Goal: Task Accomplishment & Management: Complete application form

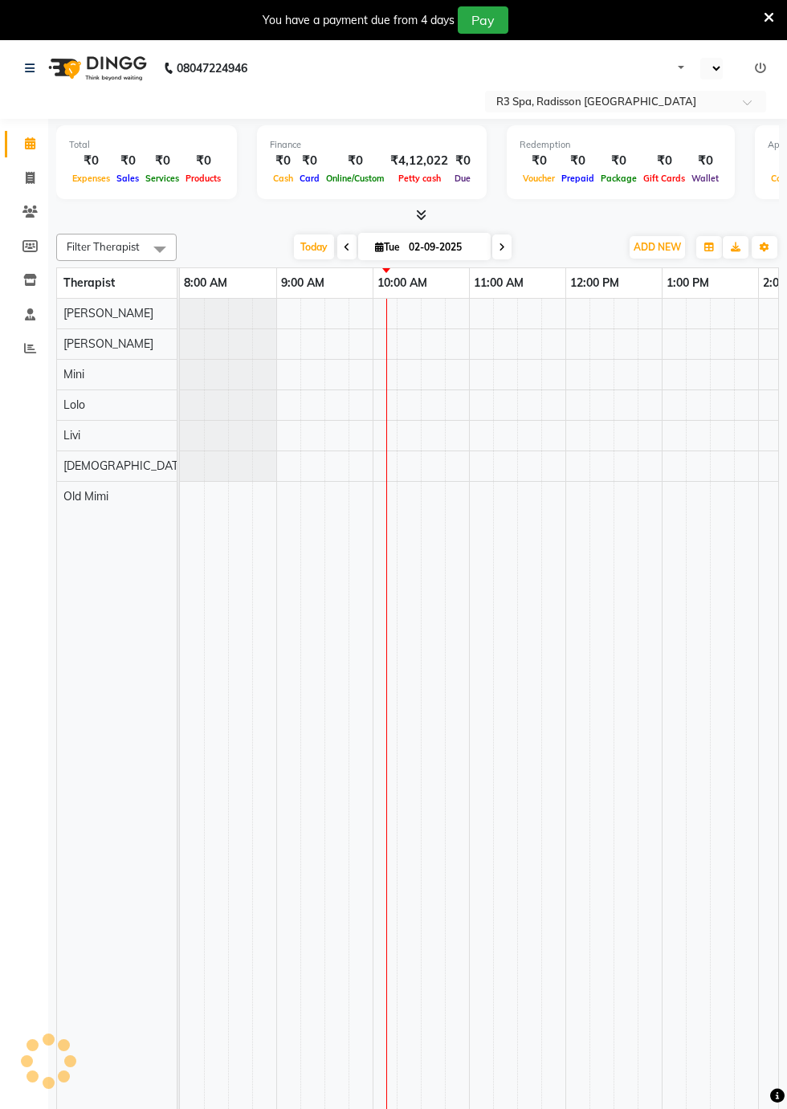
select select "en"
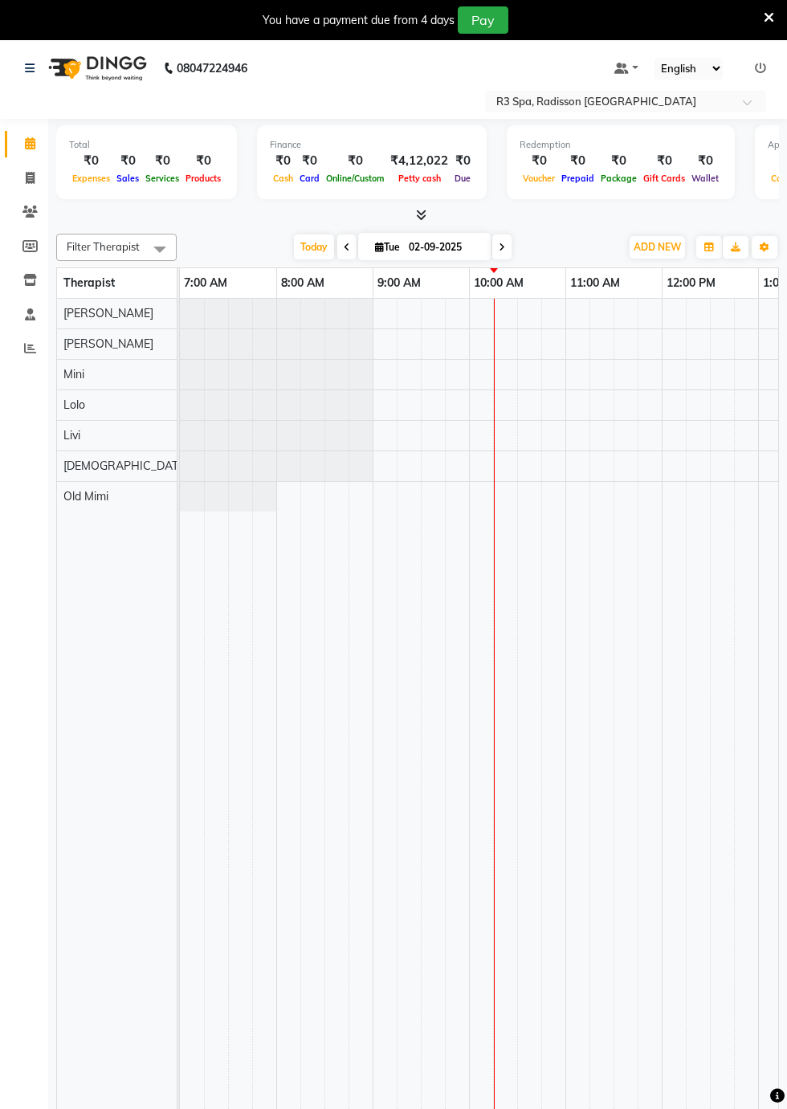
click at [503, 471] on td at bounding box center [505, 717] width 24 height 836
click at [517, 466] on td at bounding box center [529, 717] width 24 height 836
click at [525, 462] on td at bounding box center [529, 717] width 24 height 836
click at [533, 463] on td at bounding box center [529, 717] width 24 height 836
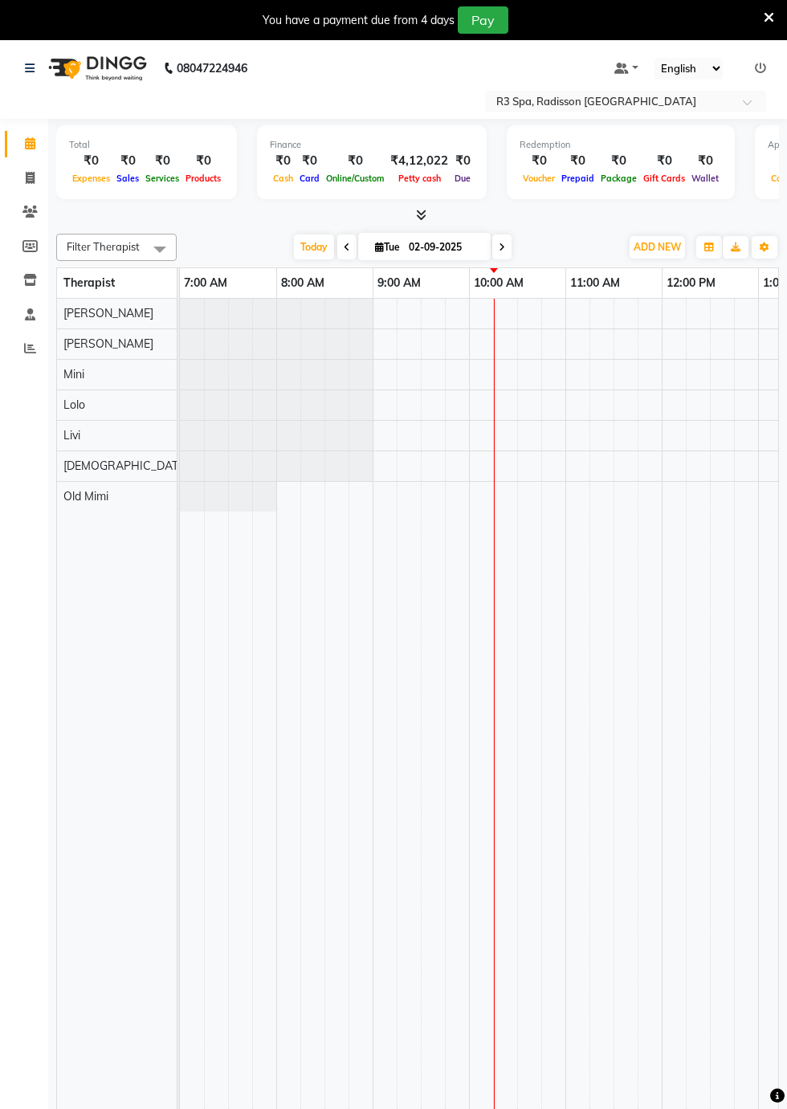
click at [512, 466] on td at bounding box center [505, 717] width 24 height 836
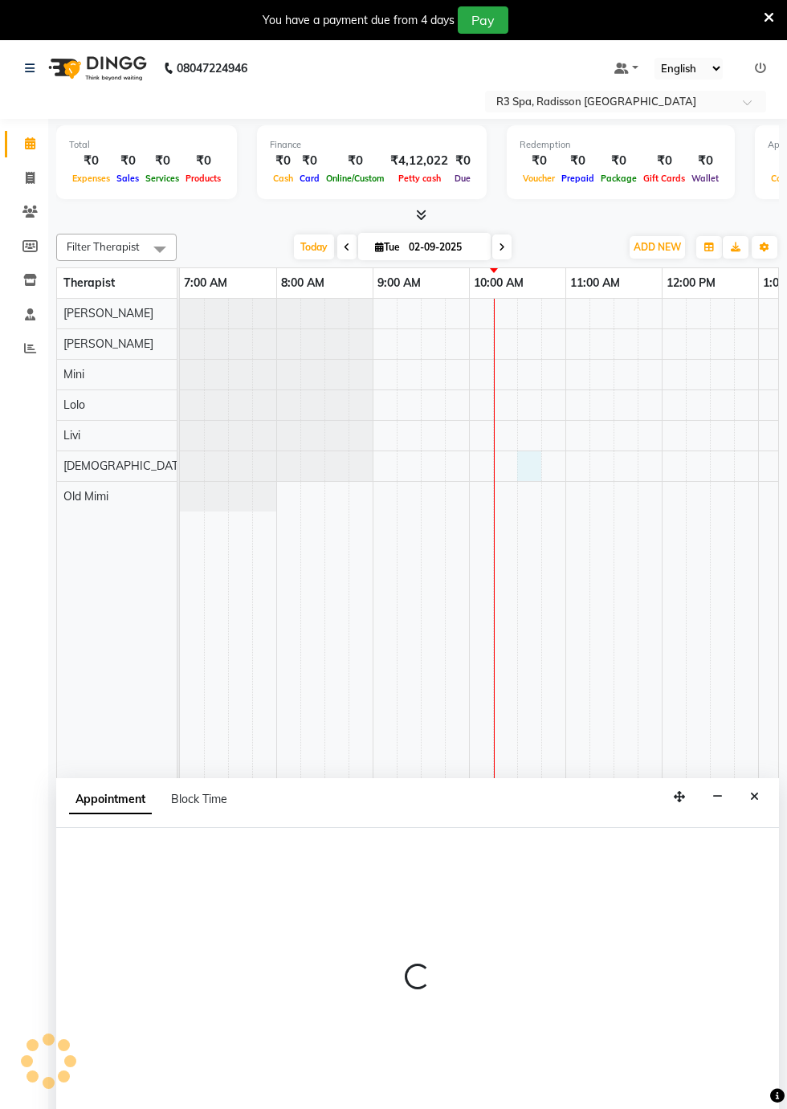
scroll to position [36, 0]
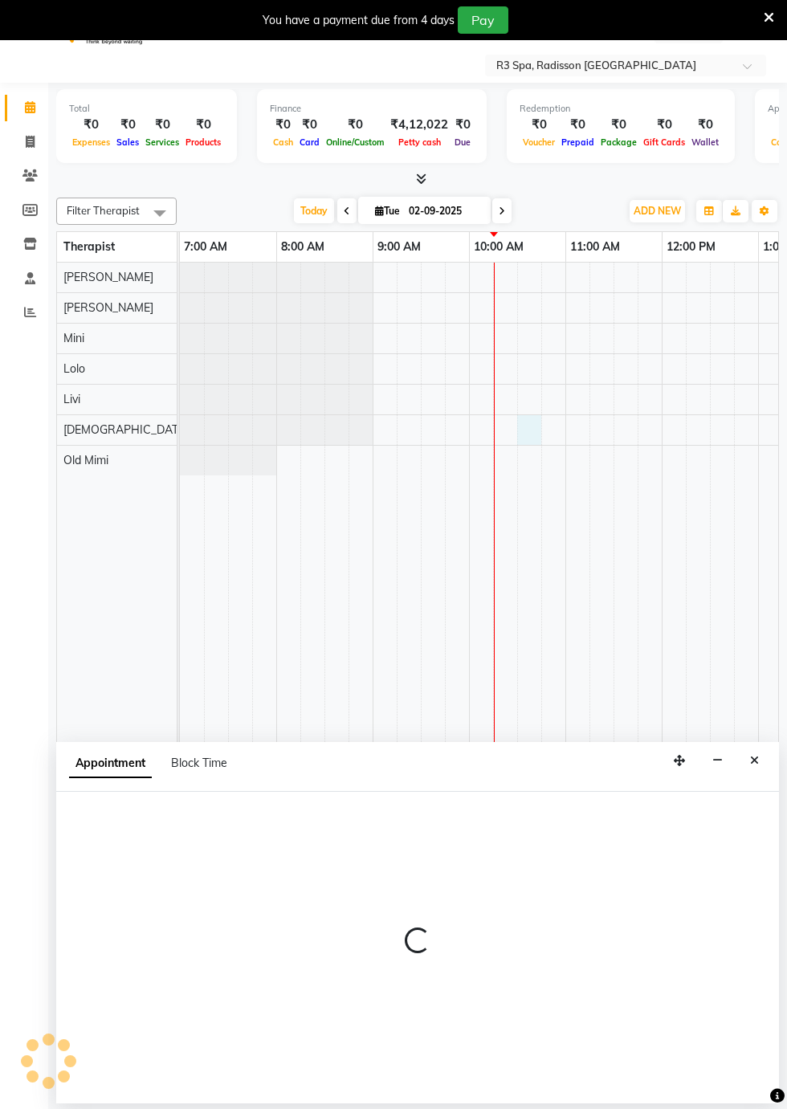
select select "87568"
select select "tentative"
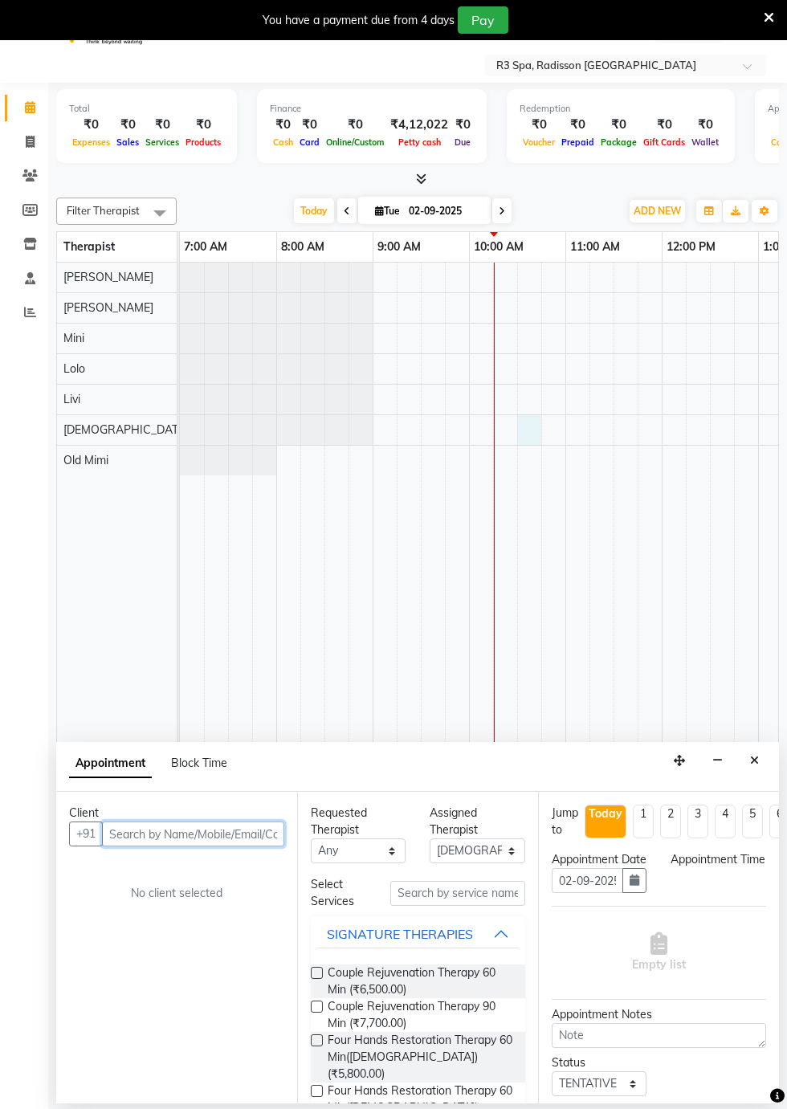
select select "630"
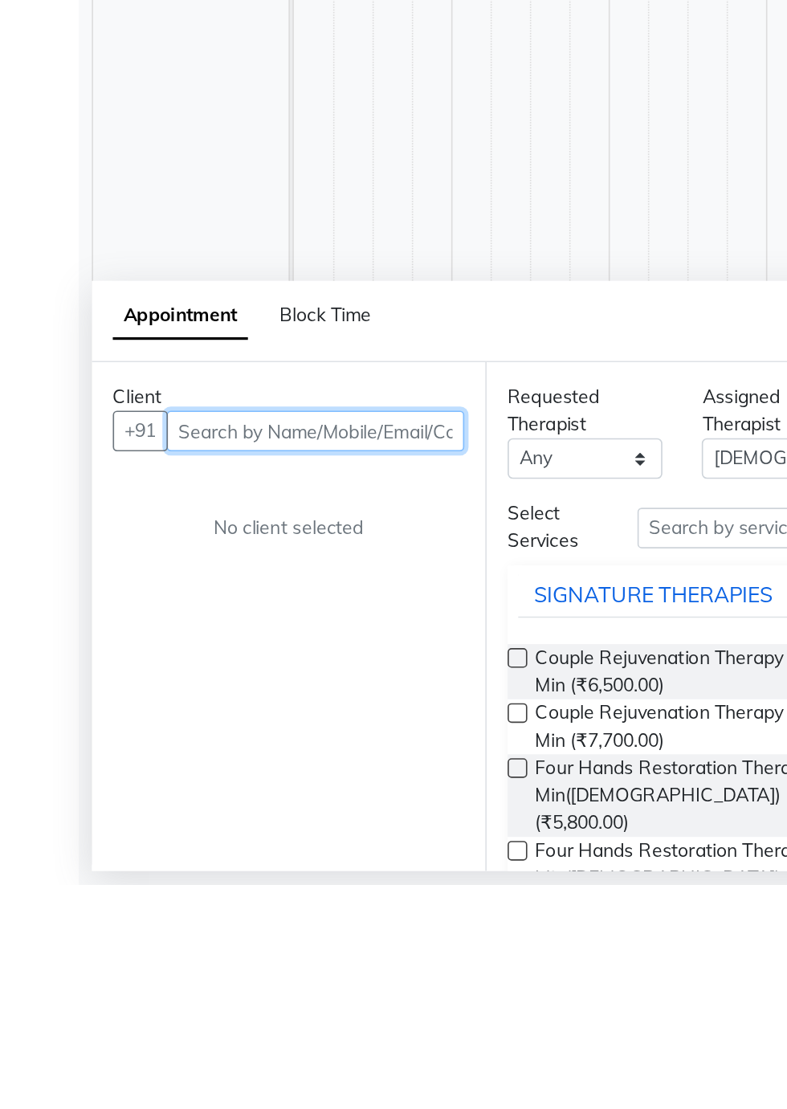
scroll to position [39, 0]
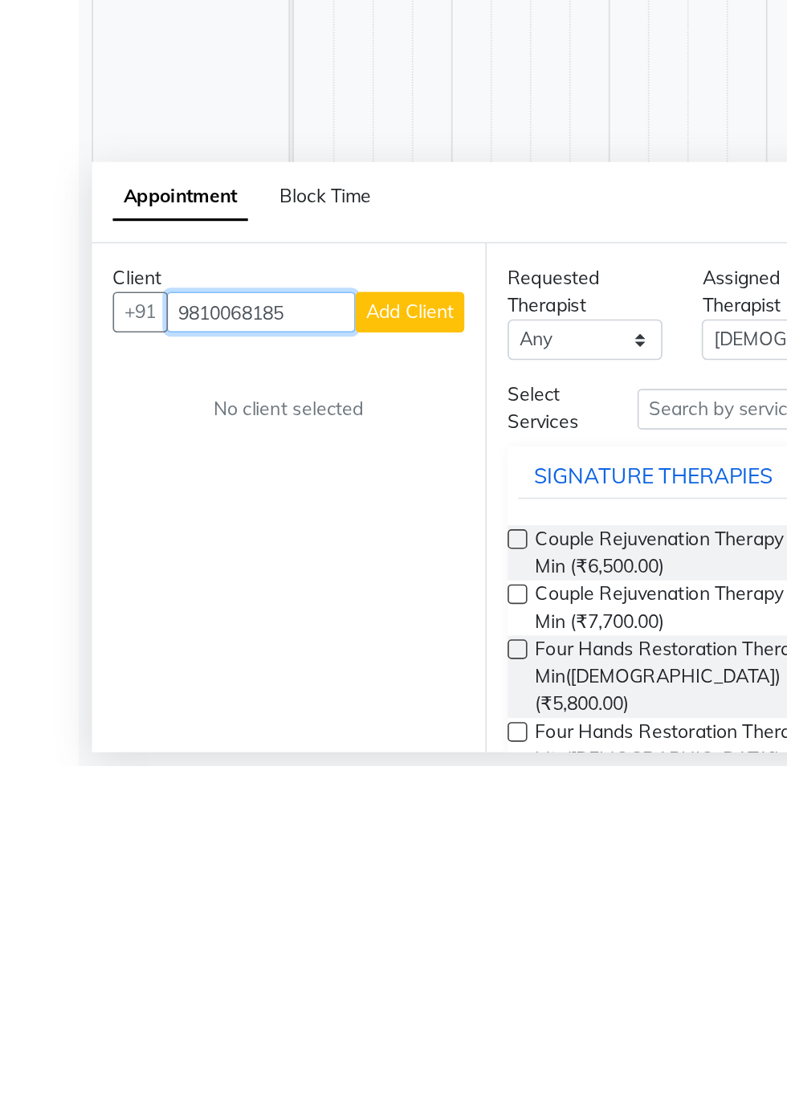
type input "9810068185"
click at [255, 830] on span "Add Client" at bounding box center [251, 831] width 54 height 14
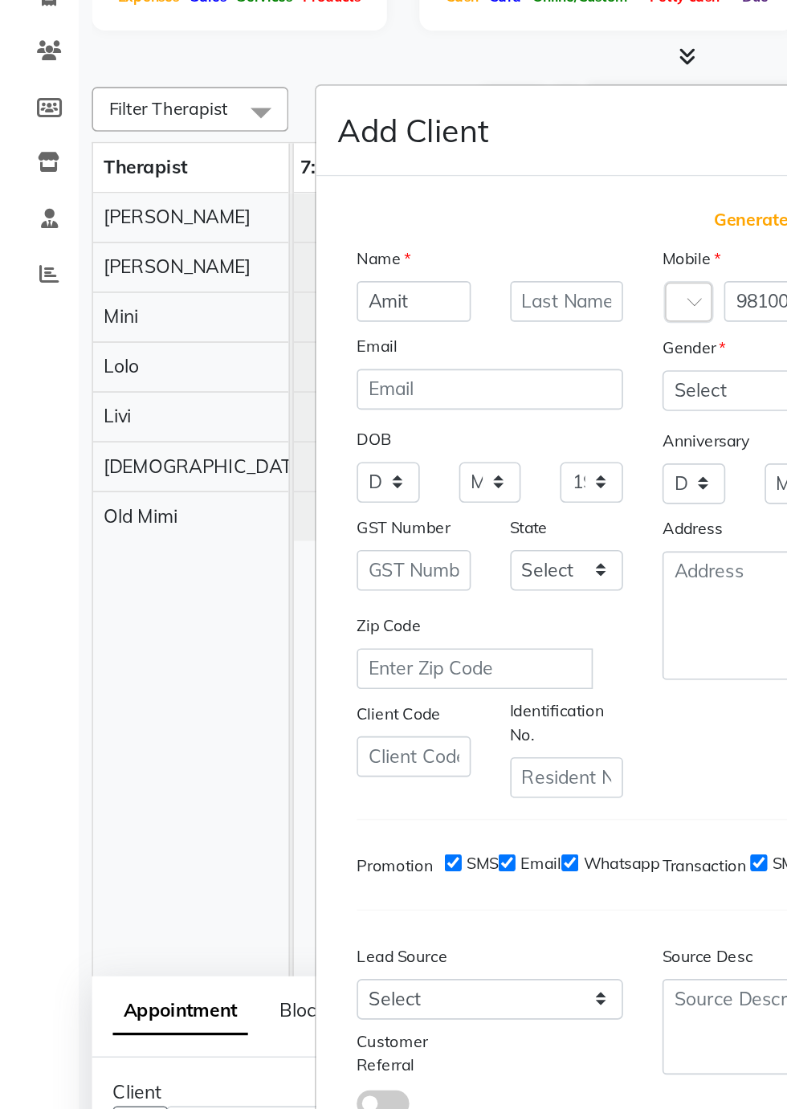
type input "Amit"
click at [353, 339] on input "text" at bounding box center [347, 326] width 70 height 25
type input "Gulati"
click at [447, 393] on select "Select [DEMOGRAPHIC_DATA] [DEMOGRAPHIC_DATA] Other Prefer Not To Say" at bounding box center [486, 381] width 163 height 25
select select "[DEMOGRAPHIC_DATA]"
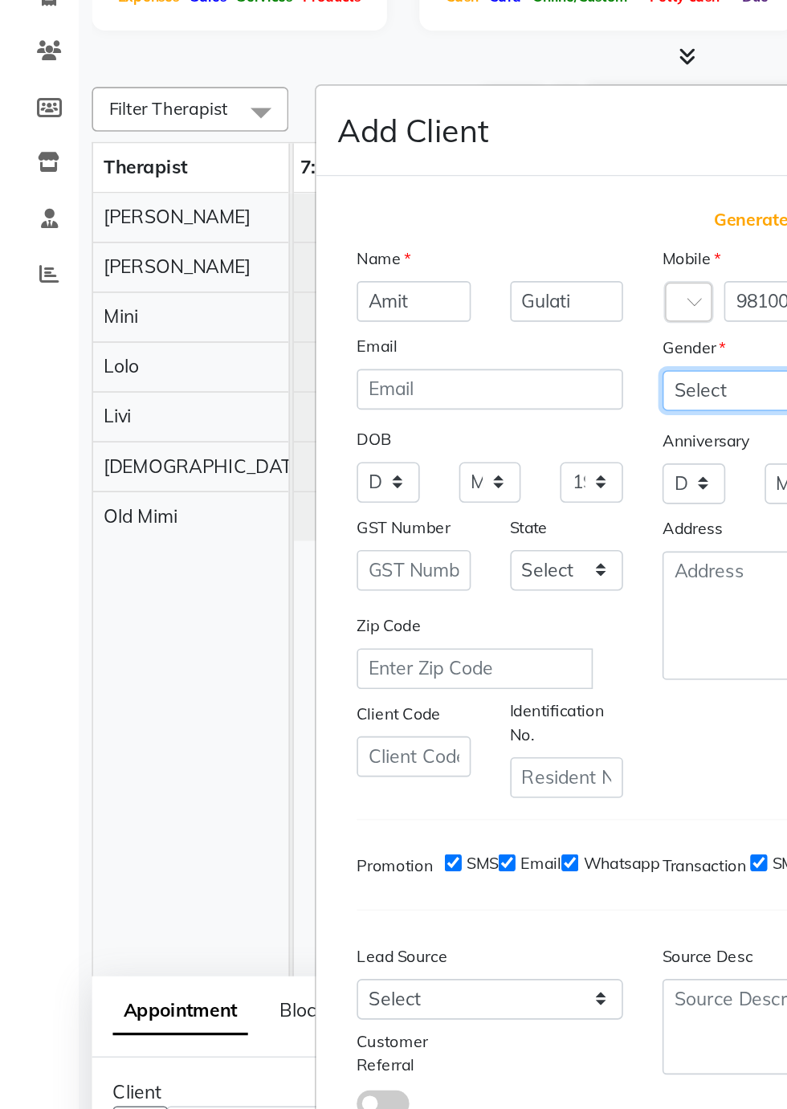
click at [405, 393] on select "Select [DEMOGRAPHIC_DATA] [DEMOGRAPHIC_DATA] Other Prefer Not To Say" at bounding box center [486, 381] width 163 height 25
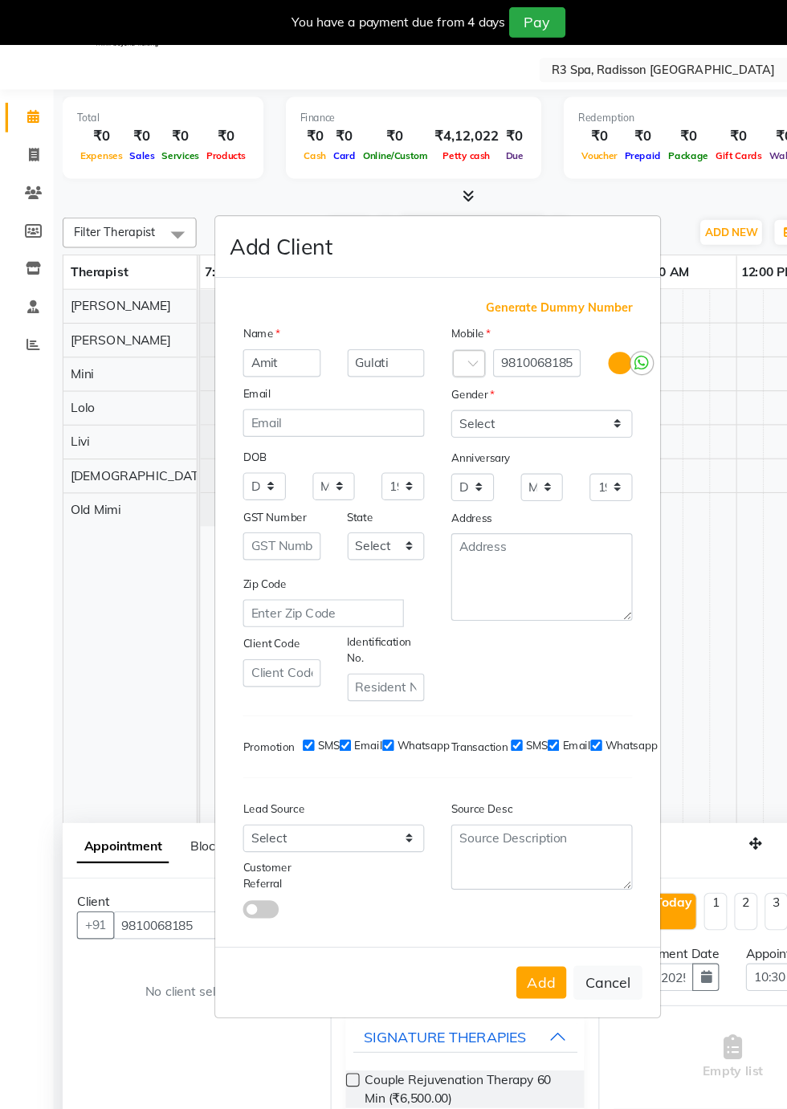
click at [489, 869] on button "Add" at bounding box center [486, 883] width 45 height 29
type input "98******85"
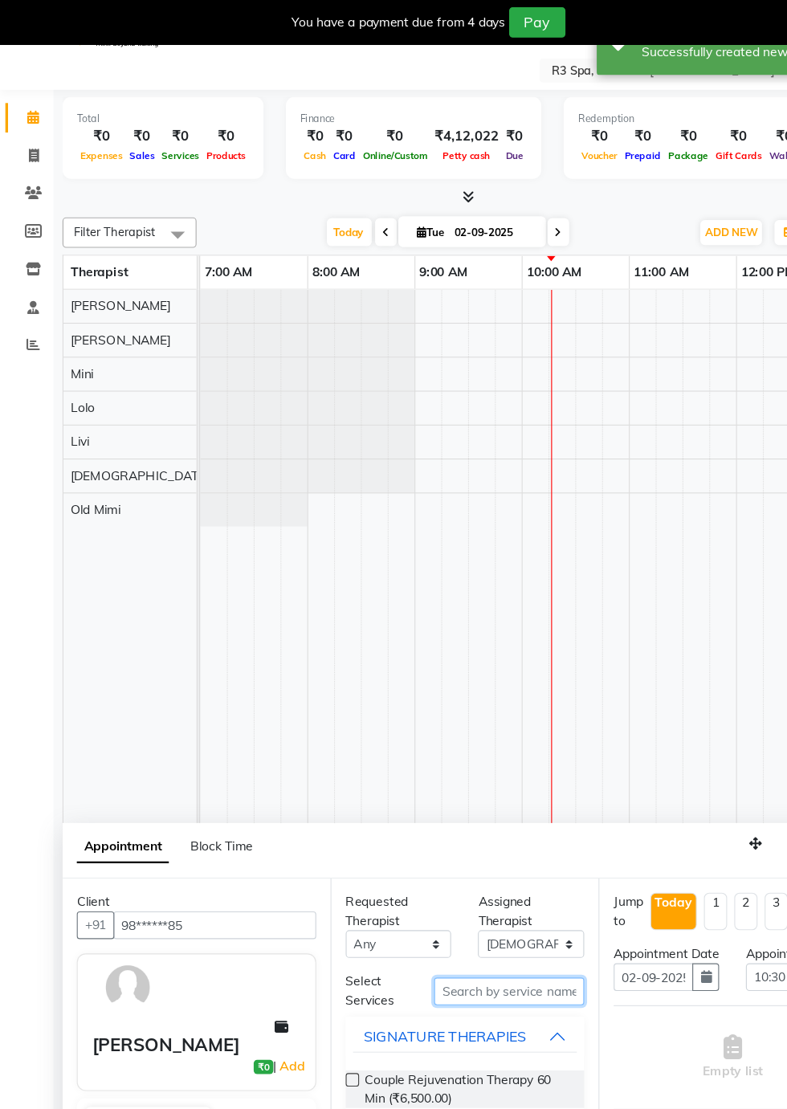
click at [454, 890] on input "text" at bounding box center [457, 890] width 135 height 25
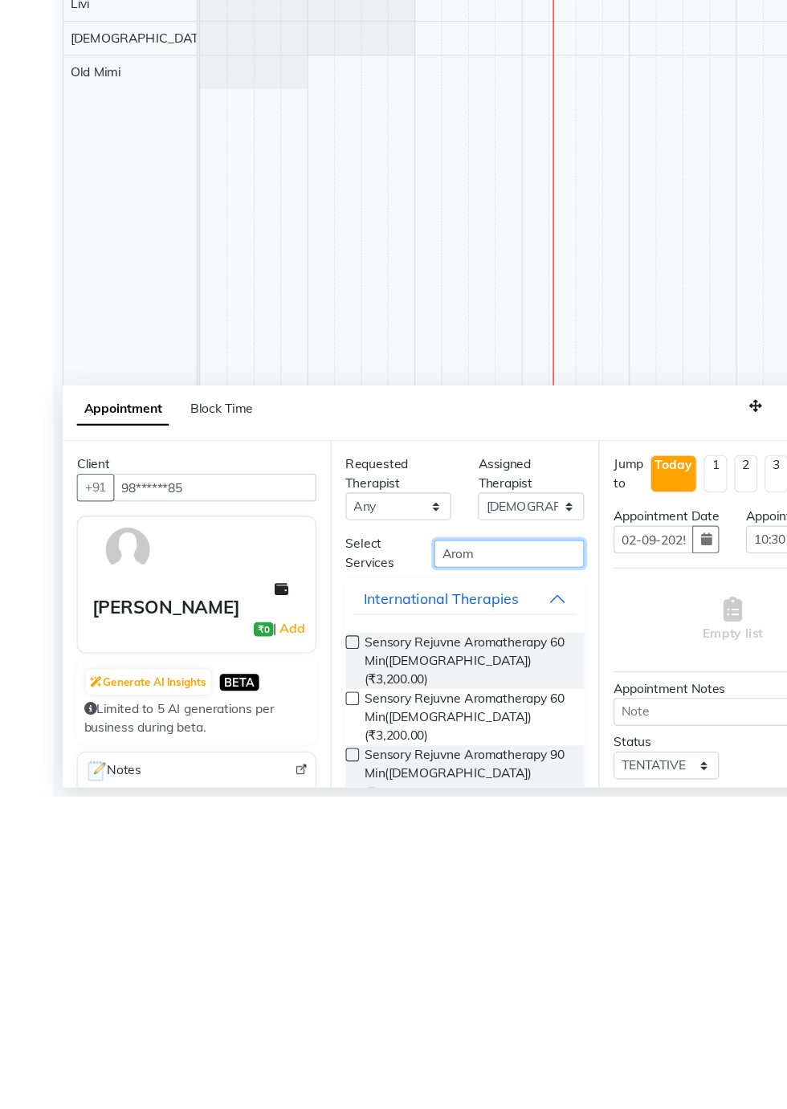
type input "Arom"
click at [316, 967] on label at bounding box center [317, 970] width 12 height 12
click at [316, 967] on input "checkbox" at bounding box center [316, 972] width 10 height 10
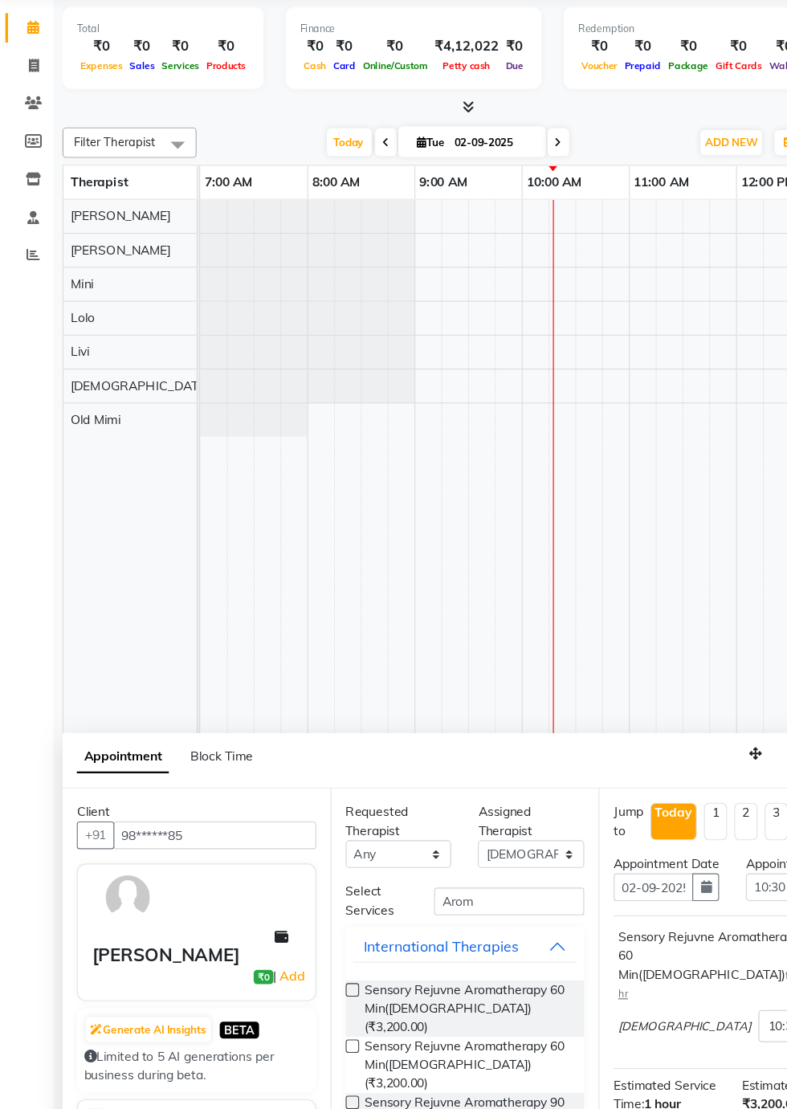
checkbox input "false"
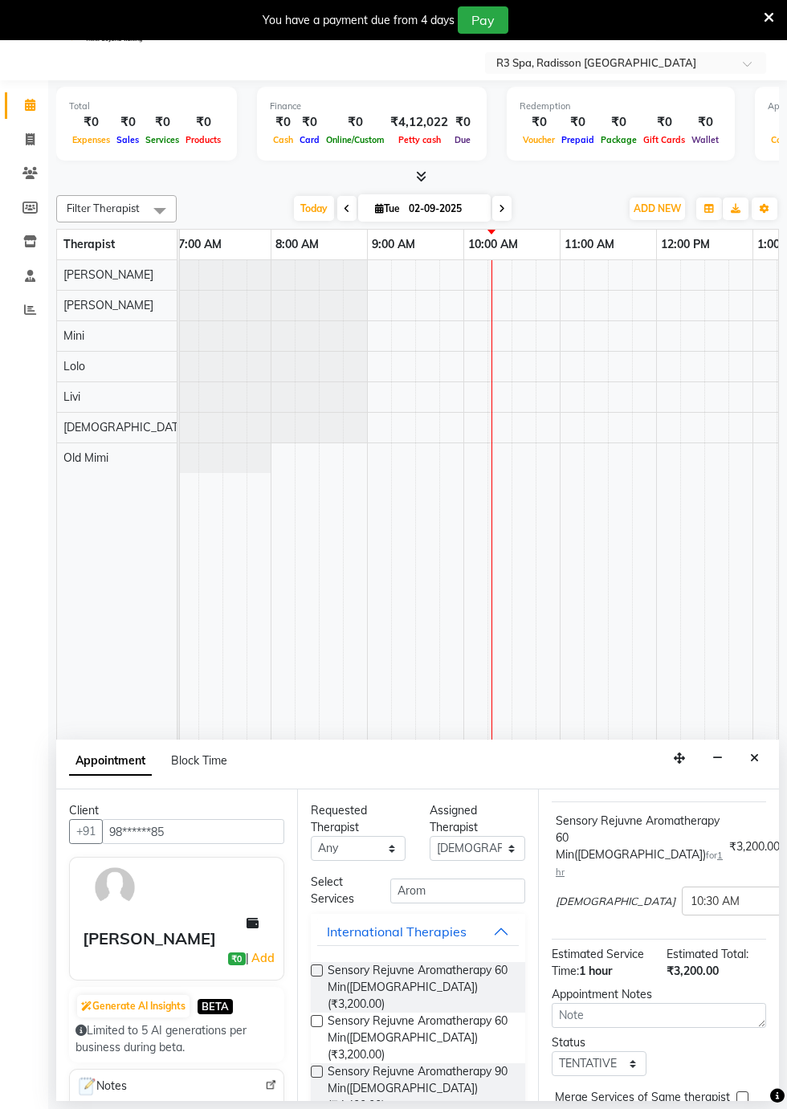
scroll to position [209, 0]
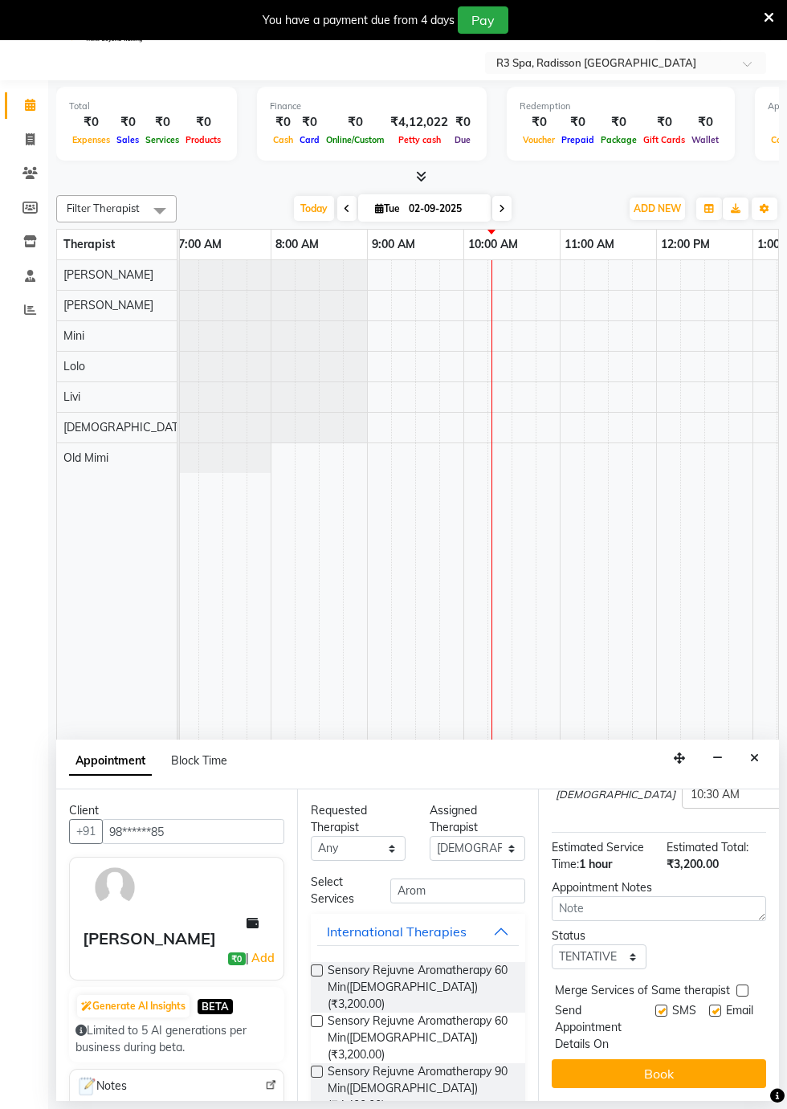
click at [643, 1074] on button "Book" at bounding box center [659, 1073] width 214 height 29
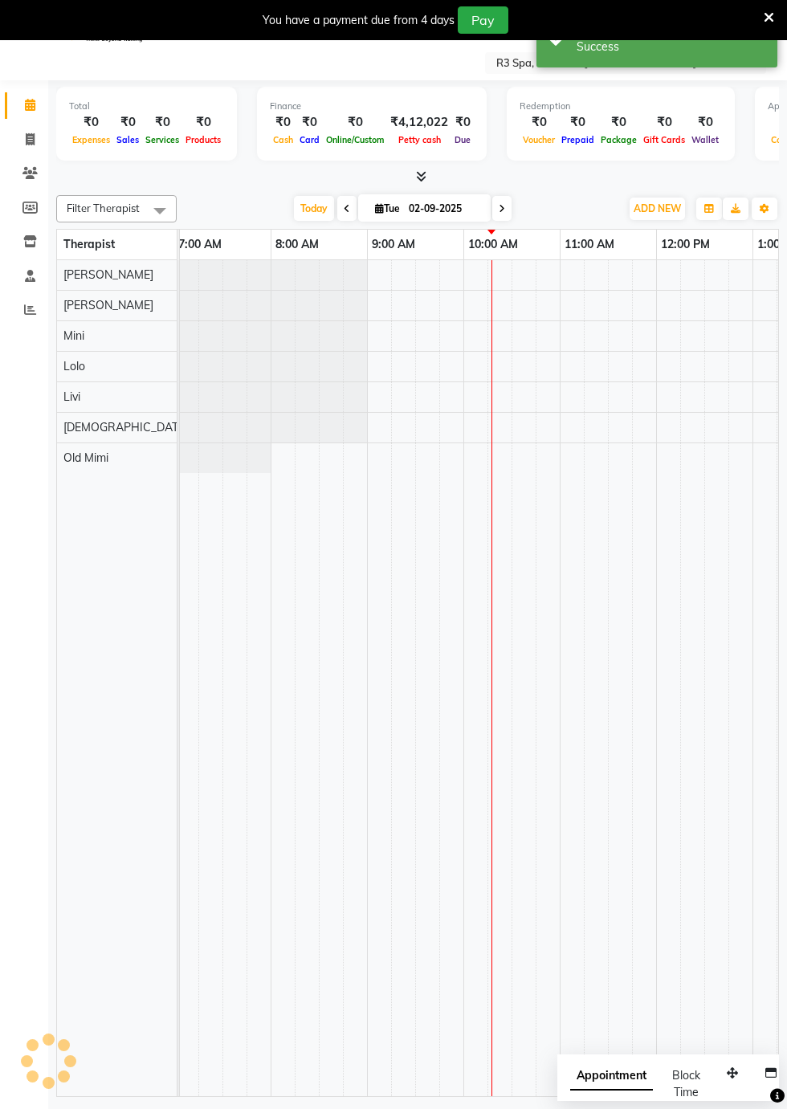
scroll to position [0, 0]
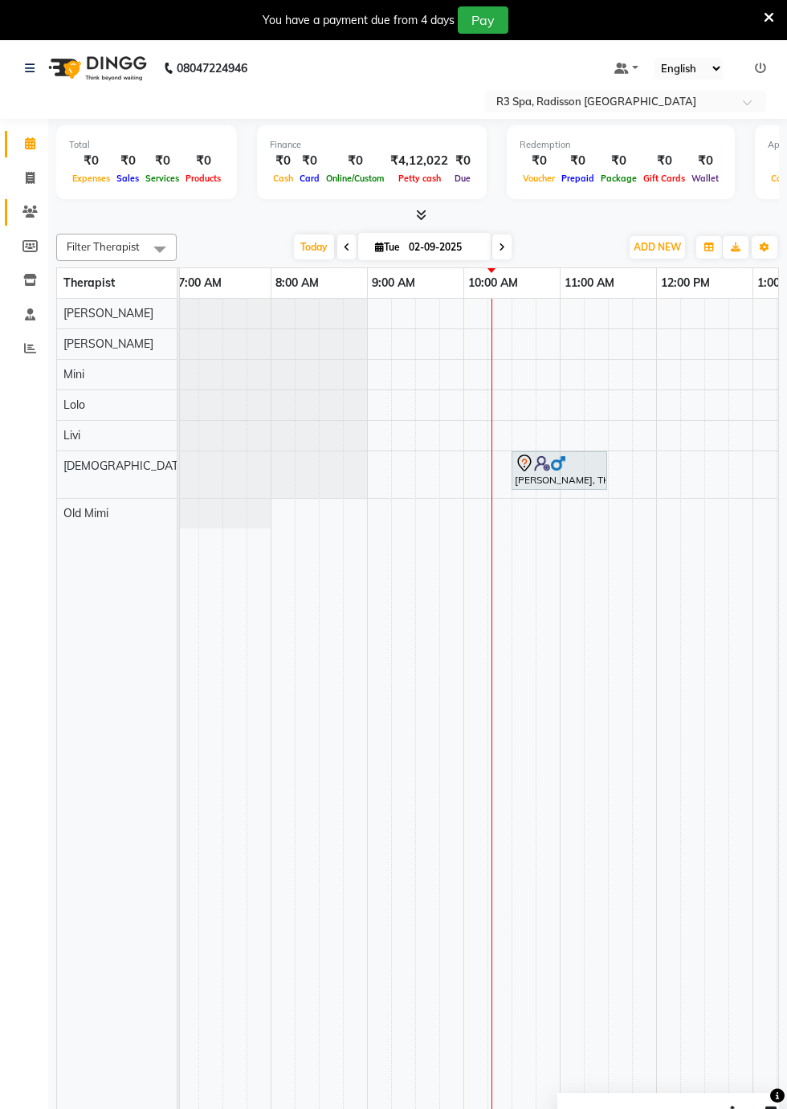
click at [26, 207] on icon at bounding box center [29, 212] width 15 height 12
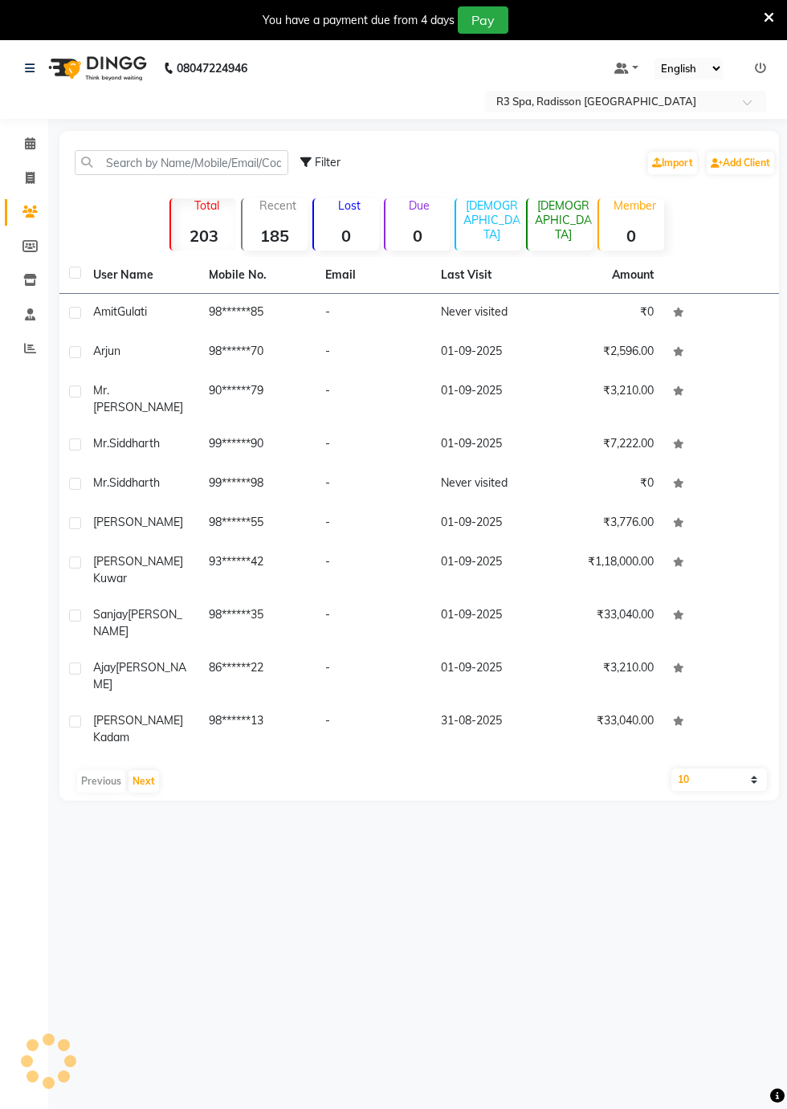
click at [267, 320] on td "98******85" at bounding box center [257, 313] width 116 height 39
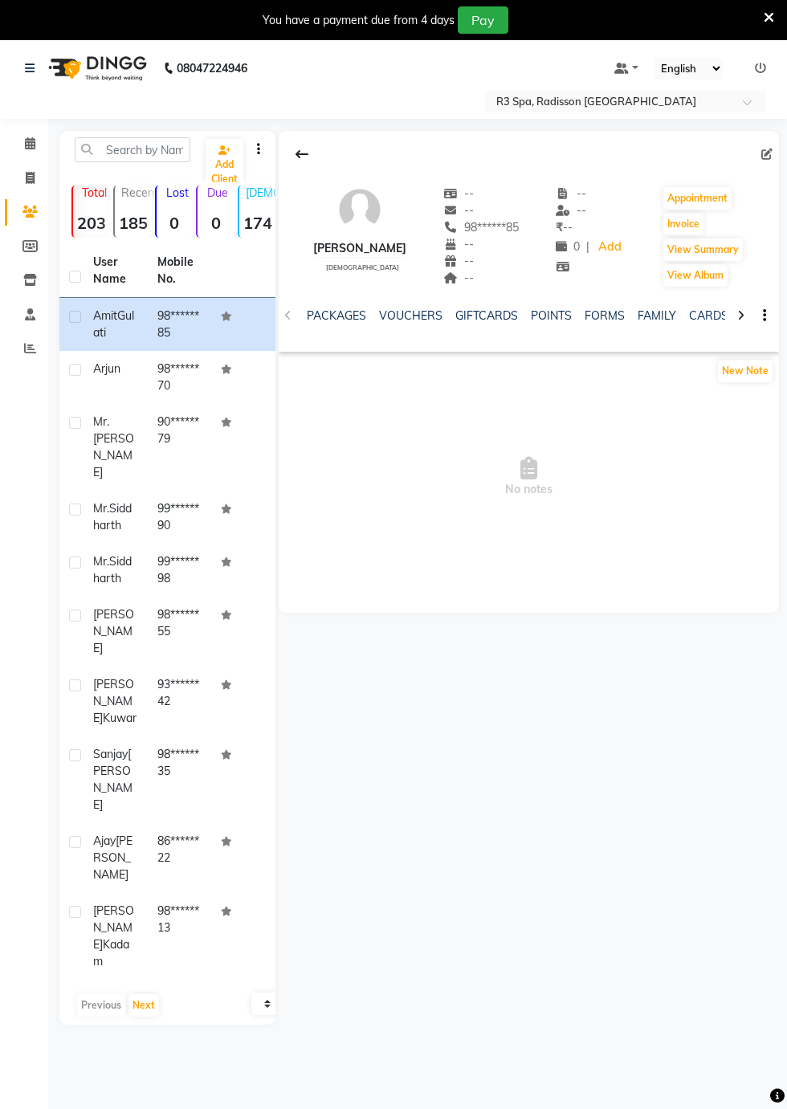
scroll to position [0, 528]
click at [586, 316] on link "FORMS" at bounding box center [604, 315] width 40 height 14
click at [360, 373] on button "Request New Form" at bounding box center [336, 370] width 115 height 25
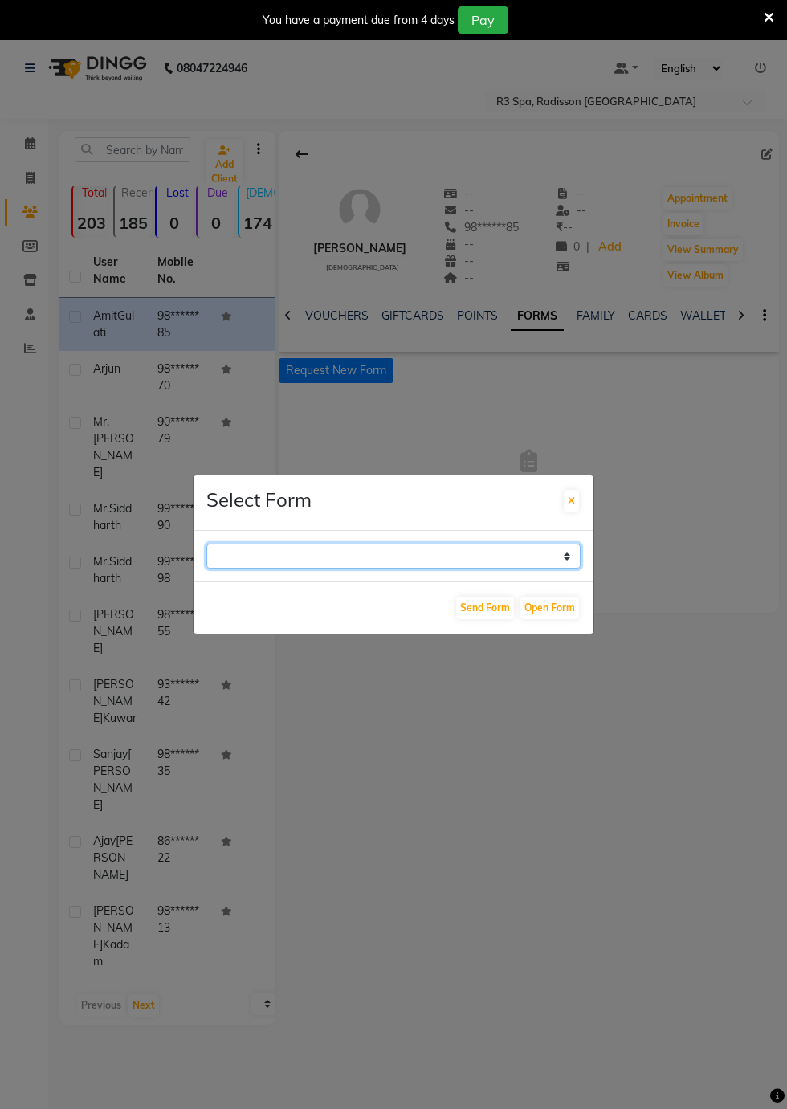
click at [562, 568] on select "GUEST FEEDBACK FORM HEALTH ASSESSMENT FORM" at bounding box center [393, 556] width 374 height 25
select select "204"
click at [206, 568] on select "GUEST FEEDBACK FORM HEALTH ASSESSMENT FORM" at bounding box center [393, 556] width 374 height 25
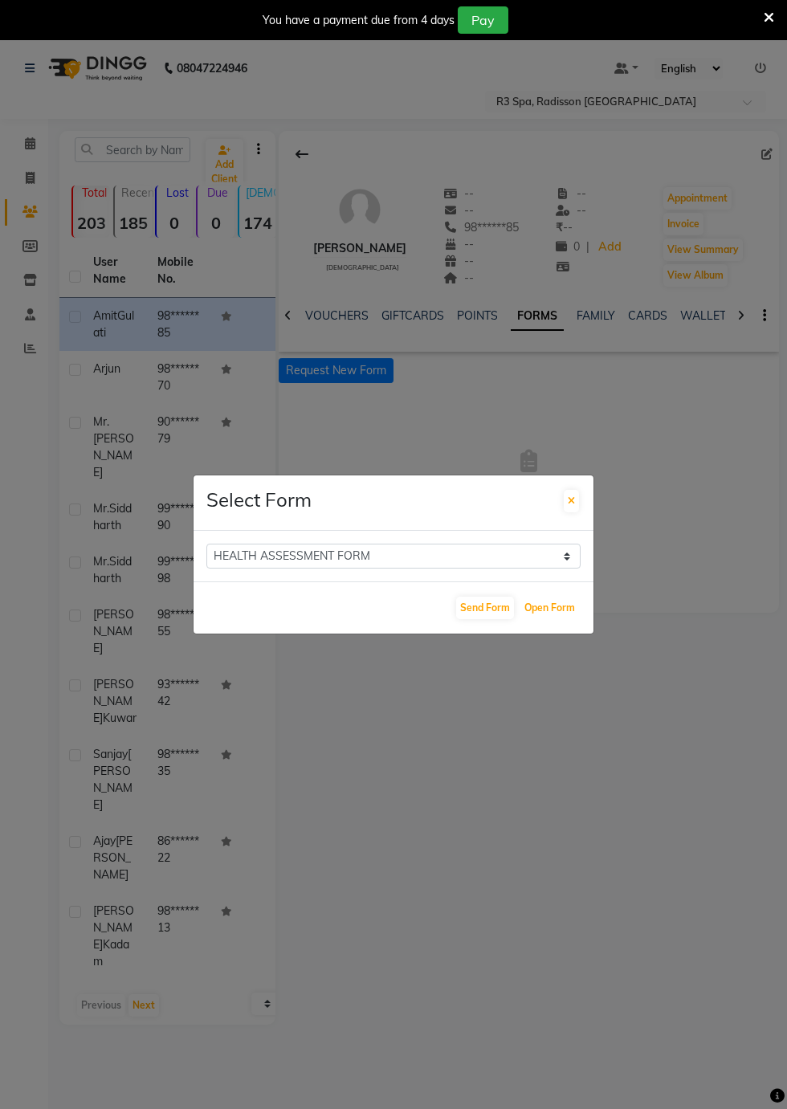
click at [564, 619] on button "Open Form" at bounding box center [549, 608] width 59 height 22
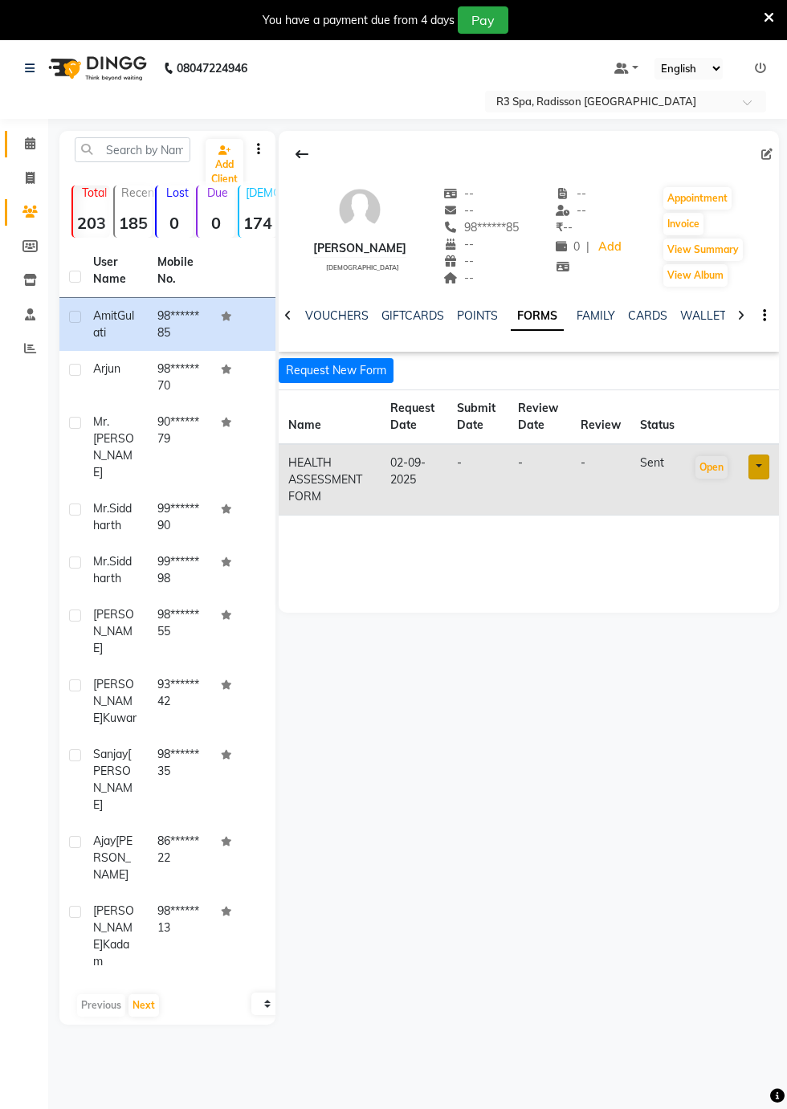
click at [43, 149] on span at bounding box center [30, 144] width 28 height 18
